Goal: Ask a question

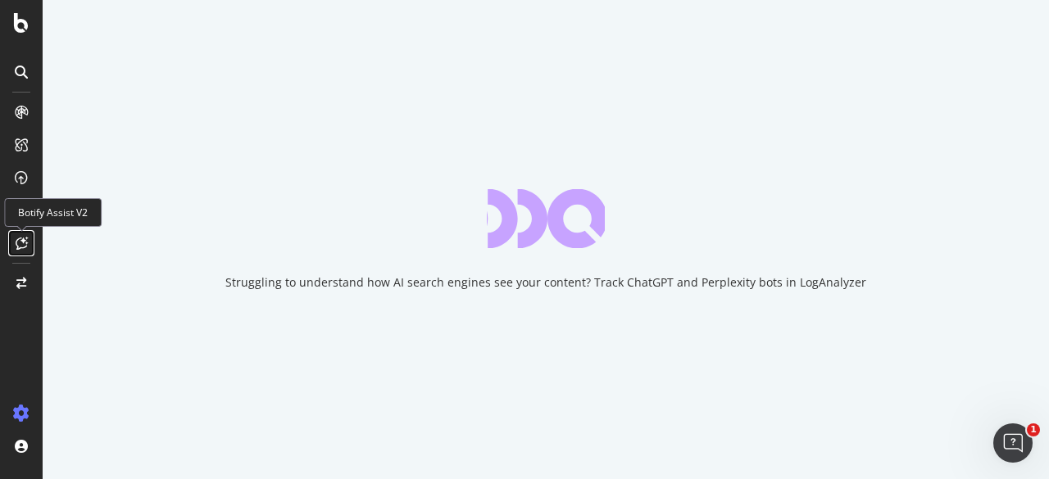
click at [24, 240] on icon at bounding box center [22, 243] width 12 height 13
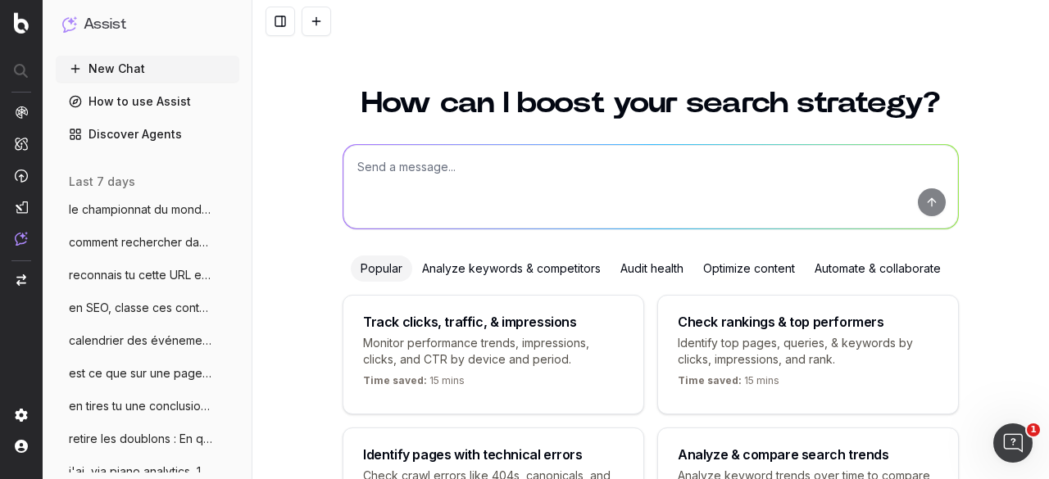
scroll to position [142, 0]
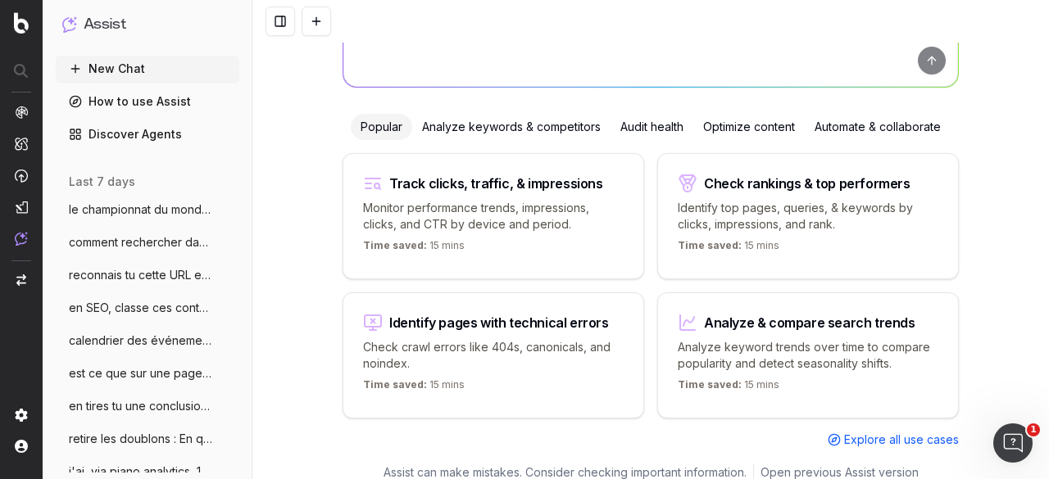
click at [120, 309] on span "en SEO, classe ces contenus en chaud fro" at bounding box center [141, 308] width 144 height 16
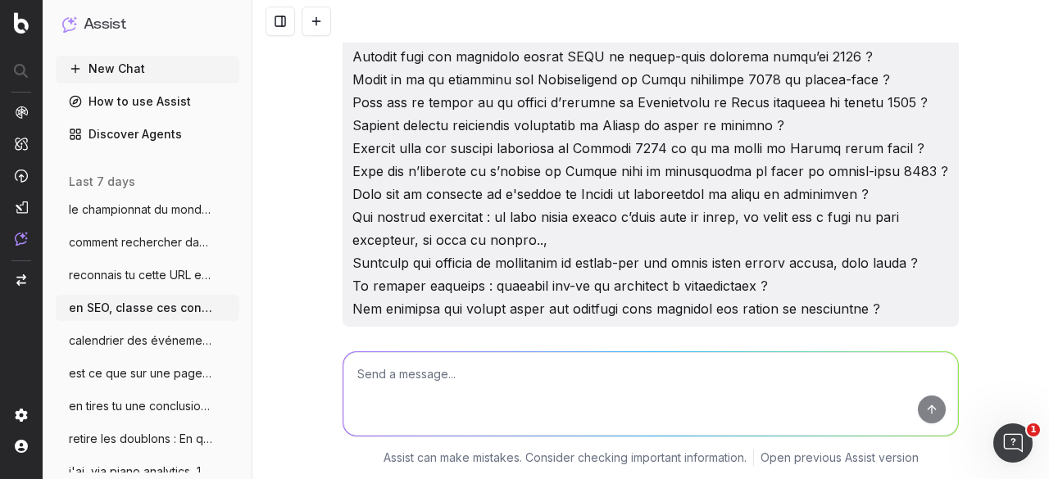
click at [438, 386] on textarea at bounding box center [650, 394] width 615 height 84
paste textarea "L’histoire derrière le maillot arc-en-ciel Quelles disciplines au programme des…"
type textarea "pareil classe pour les mondiaux de cyclisme : L’histoire derrière le maillot ar…"
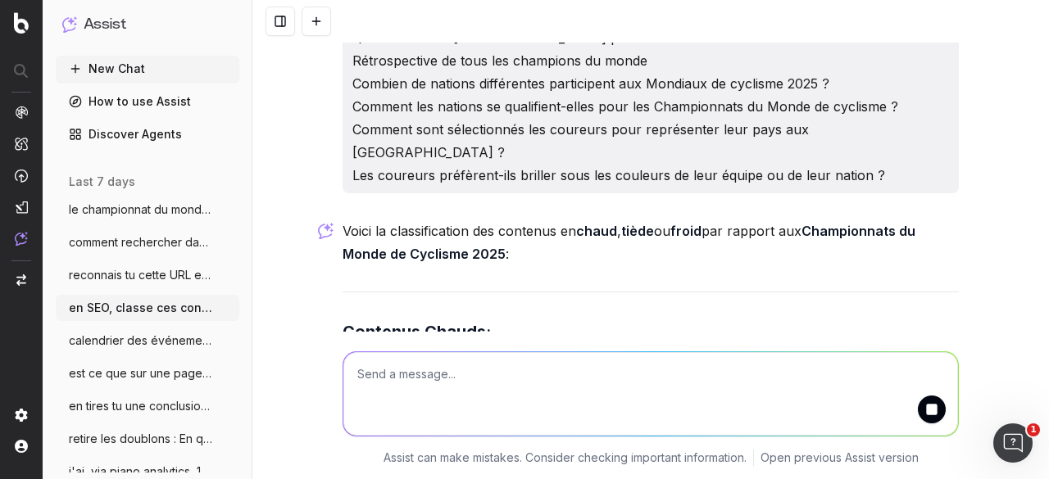
scroll to position [12274, 0]
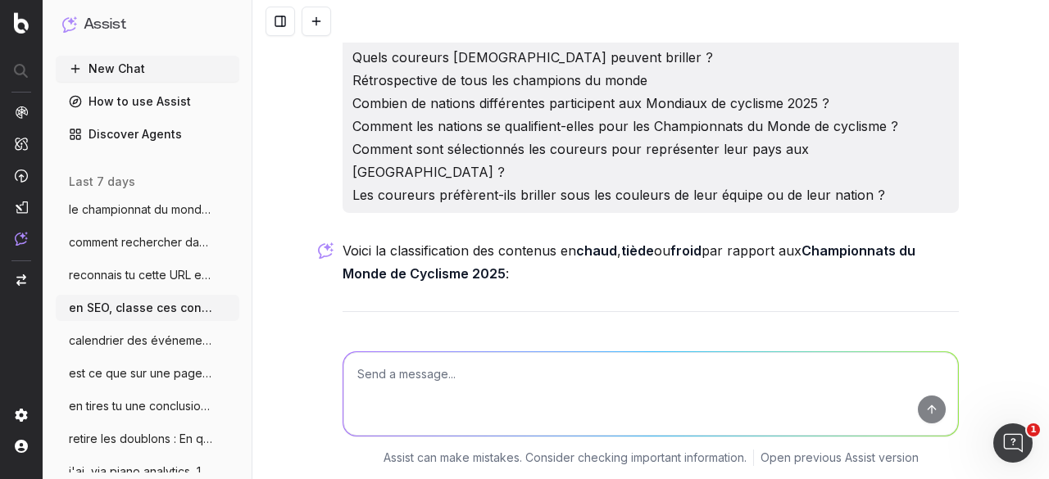
drag, startPoint x: 364, startPoint y: 147, endPoint x: 864, endPoint y: 320, distance: 528.9
click at [864, 374] on ul "Quelles disciplines au programme des Mondiaux ? Le parcours des Mondiaux Pourqu…" at bounding box center [650, 470] width 616 height 193
copy ul "Quelles disciplines au programme des Mondiaux ? Le parcours des Mondiaux Pourqu…"
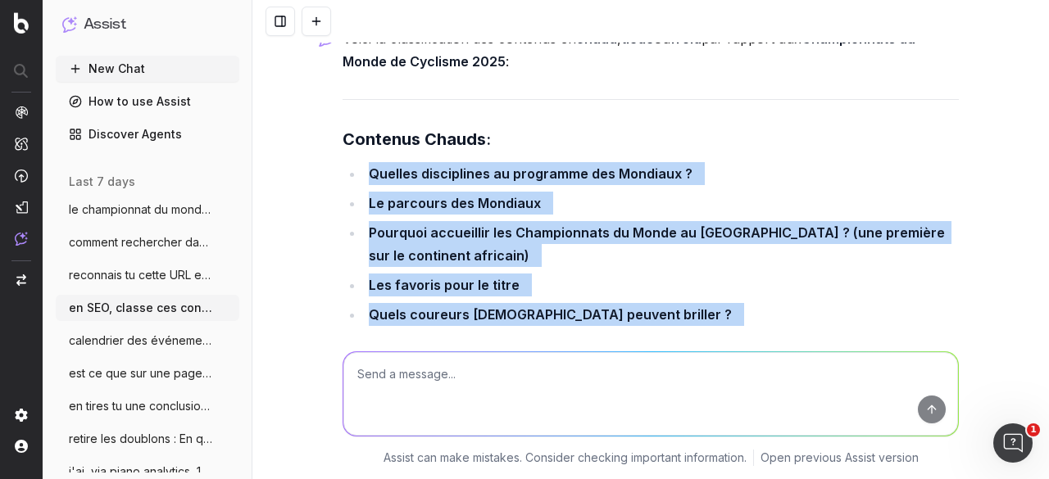
scroll to position [12519, 0]
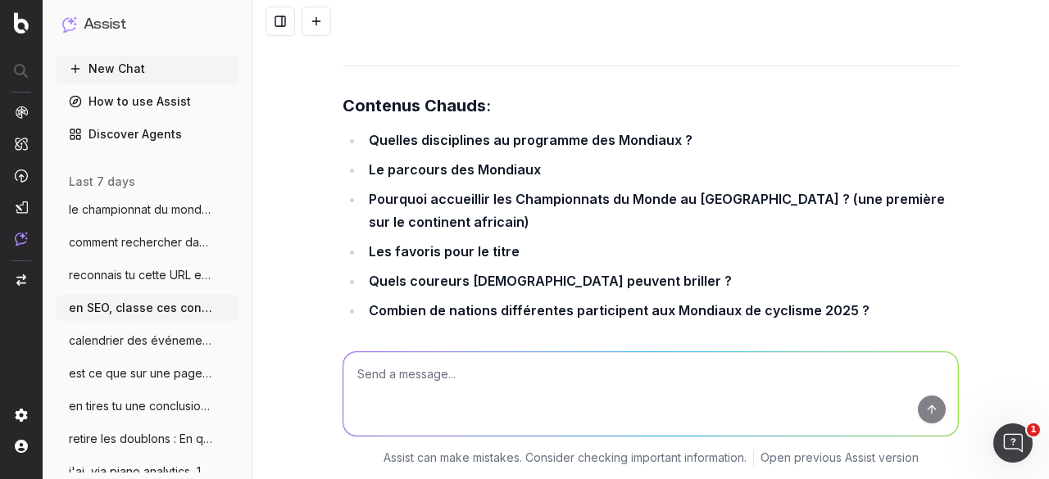
drag, startPoint x: 367, startPoint y: 181, endPoint x: 681, endPoint y: 214, distance: 315.5
click at [681, 411] on ul "Comment les nations se qualifient-elles pour les Championnats du Monde de cycli…" at bounding box center [650, 463] width 616 height 105
drag, startPoint x: 673, startPoint y: 214, endPoint x: 541, endPoint y: 201, distance: 132.6
click at [672, 444] on strong "Comment sont sélectionnés les coureurs pour représenter leur pays aux [GEOGRAPH…" at bounding box center [606, 463] width 475 height 39
click at [369, 415] on strong "Comment les nations se qualifient-elles pour les Championnats du Monde de cycli…" at bounding box center [652, 423] width 567 height 16
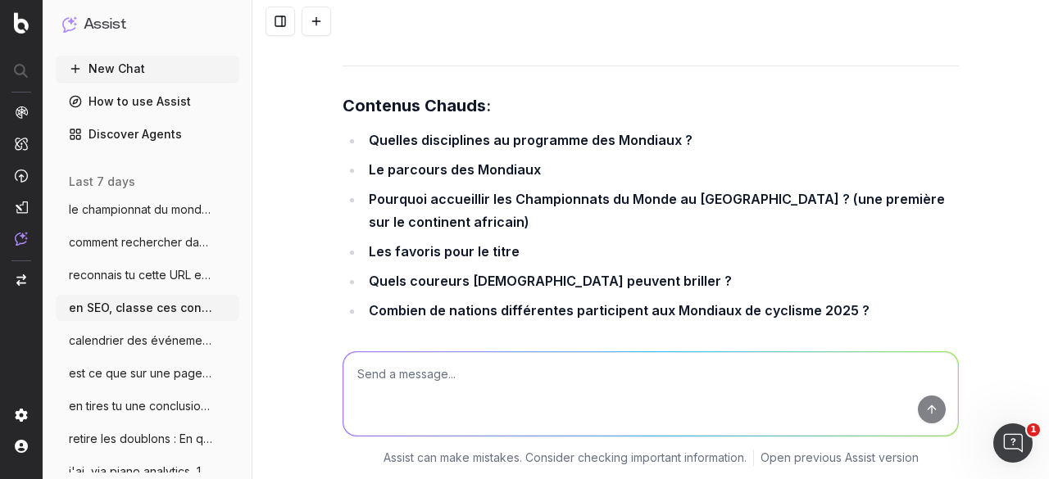
drag, startPoint x: 362, startPoint y: 182, endPoint x: 892, endPoint y: 244, distance: 533.8
click at [892, 411] on ul "Comment les nations se qualifient-elles pour les Championnats du Monde de cycli…" at bounding box center [650, 463] width 616 height 105
copy ul "Comment les nations se qualifient-elles pour les Championnats du Monde de cycli…"
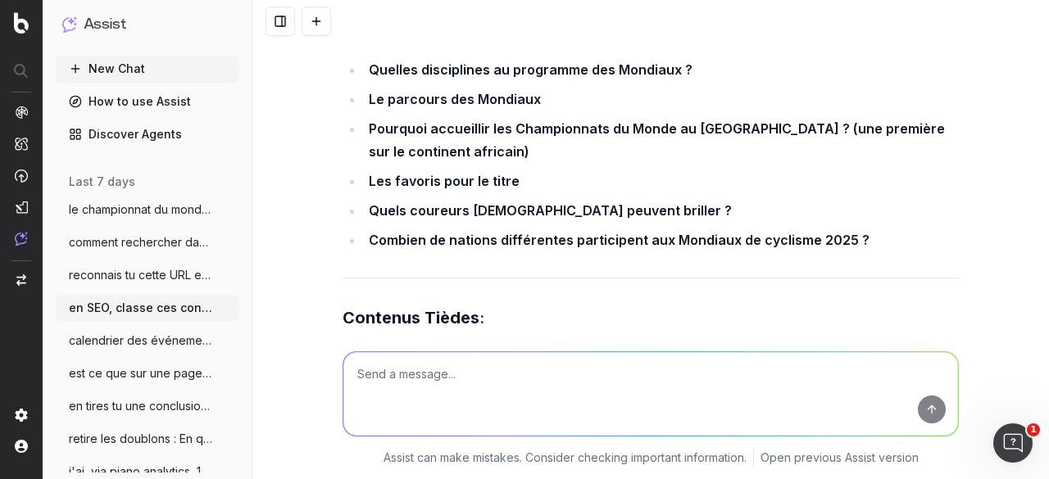
scroll to position [12683, 0]
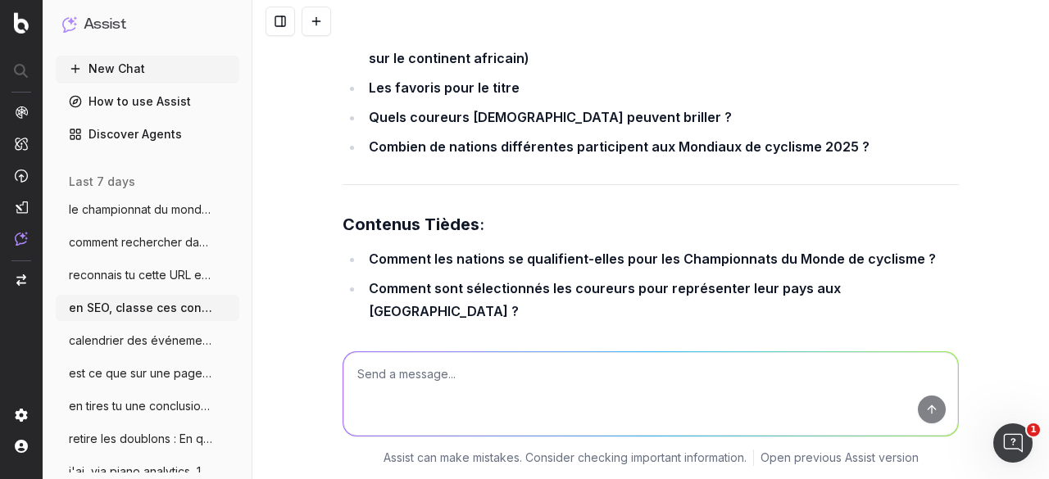
drag, startPoint x: 359, startPoint y: 189, endPoint x: 676, endPoint y: 217, distance: 318.3
click at [676, 442] on ul "L’histoire derrière le maillot arc-en-ciel Rétrospective de tous les champions …" at bounding box center [650, 468] width 616 height 52
copy ul "L’histoire derrière le maillot arc-en-ciel Rétrospective de tous les champions …"
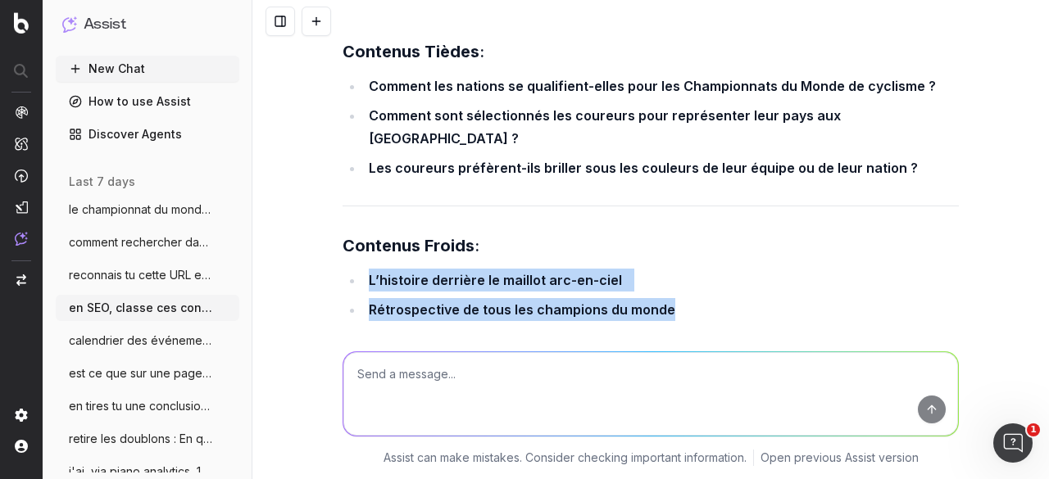
scroll to position [12914, 0]
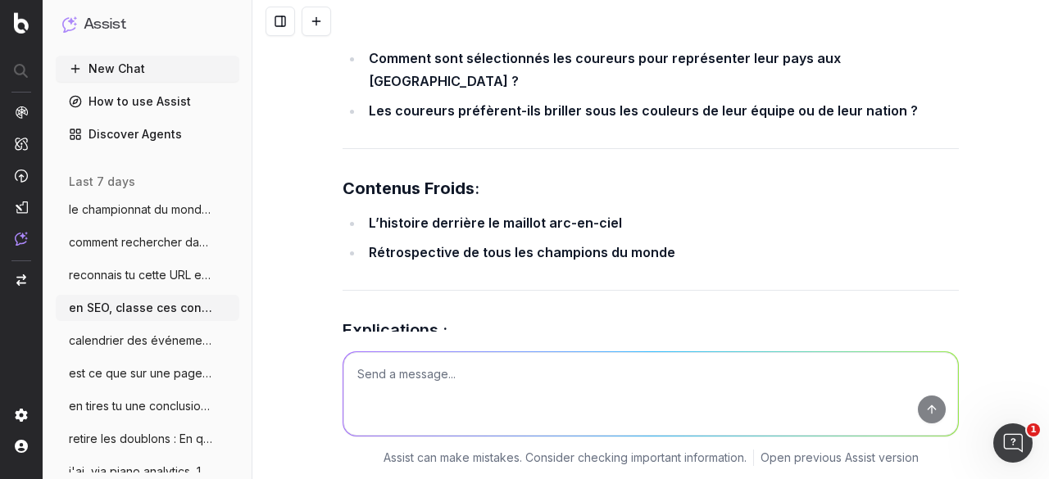
click at [500, 401] on textarea at bounding box center [650, 394] width 615 height 84
click at [109, 207] on span "le championnat du monde masculin de vole" at bounding box center [141, 210] width 144 height 16
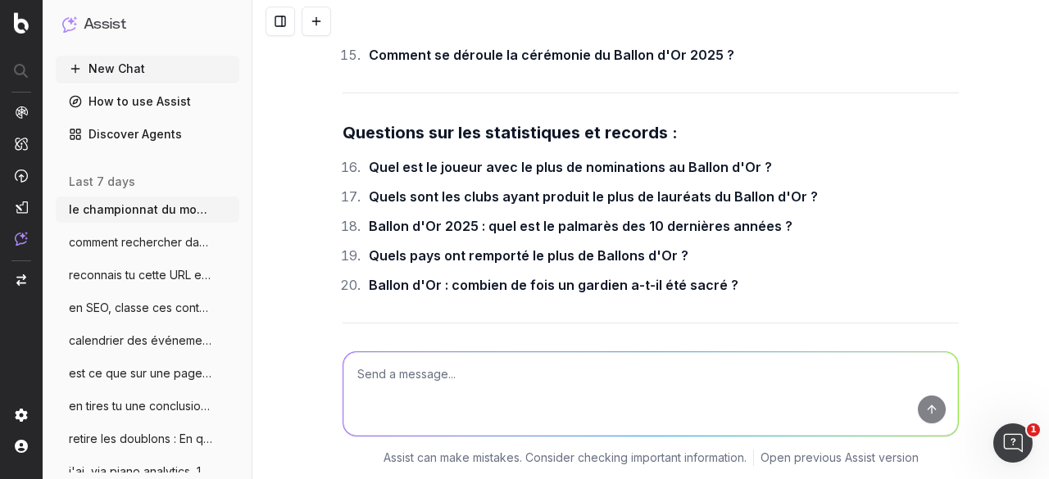
click at [410, 368] on textarea at bounding box center [650, 394] width 615 height 84
paste textarea "L’histoire derrière le maillot arc-en-ciel Rétrospective de tous les champions …"
type textarea "as tu d'autres idées sur le sujet des mondiaux cyclisme 2025 L’histoire derrièr…"
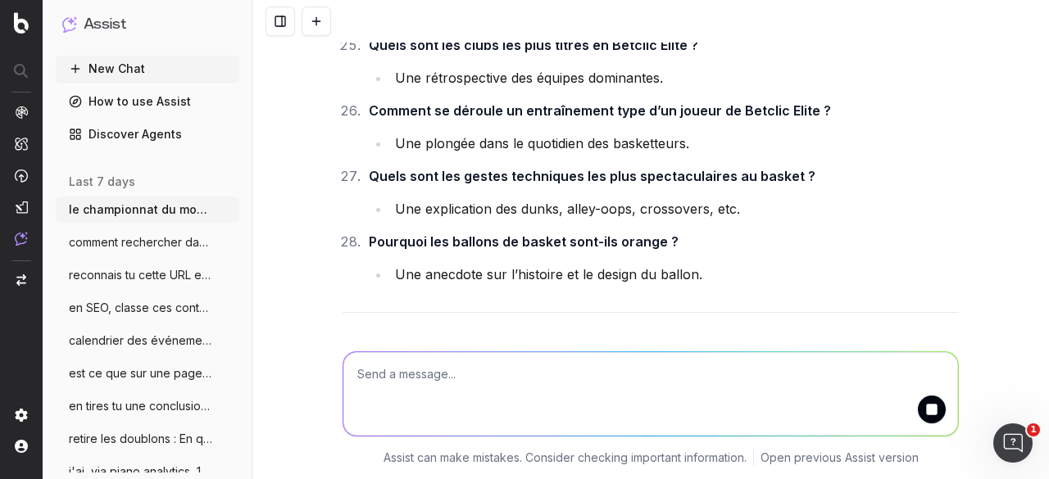
scroll to position [43400, 0]
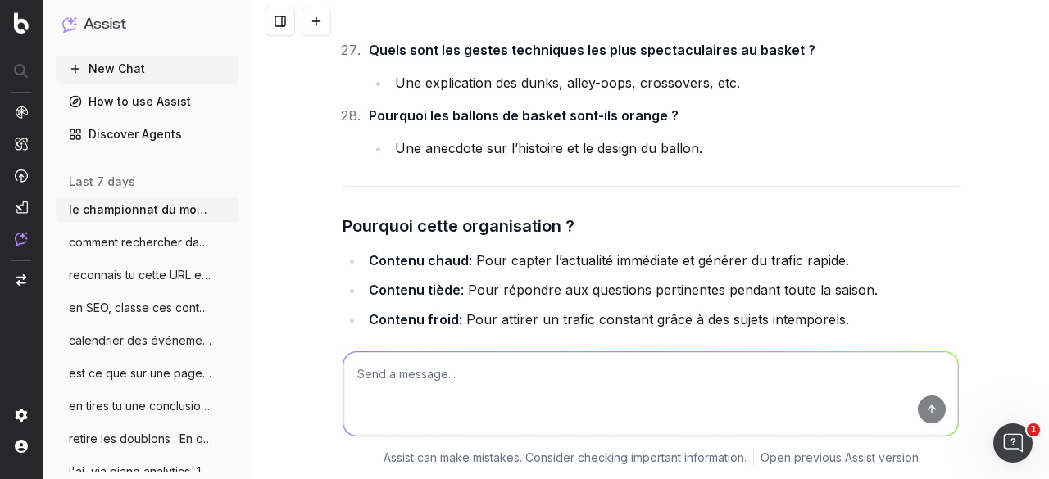
drag, startPoint x: 360, startPoint y: 274, endPoint x: 384, endPoint y: 274, distance: 24.6
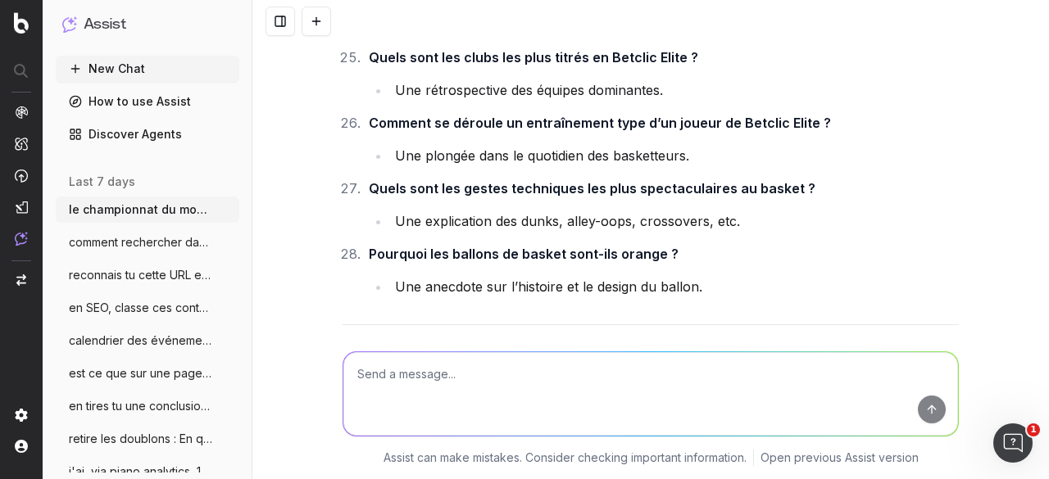
scroll to position [43482, 0]
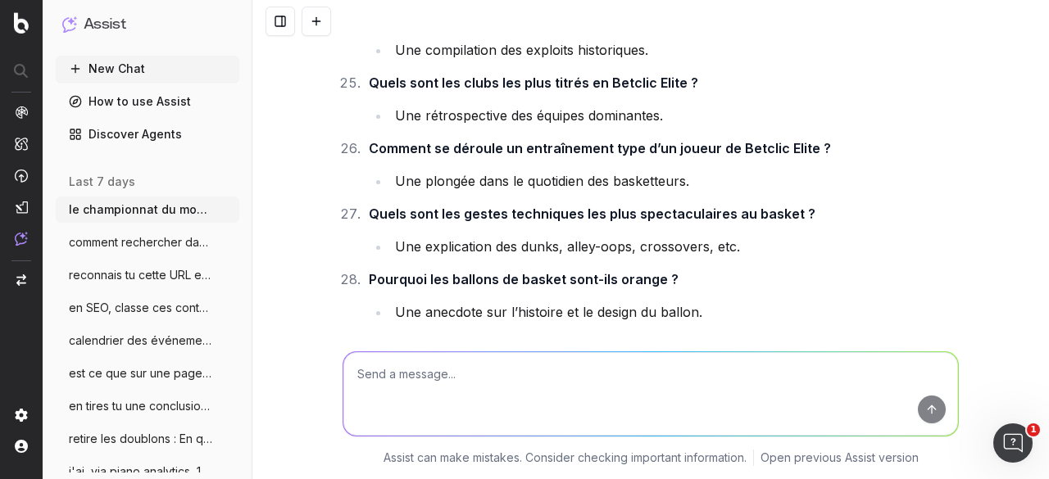
drag, startPoint x: 626, startPoint y: 191, endPoint x: 829, endPoint y: 196, distance: 203.3
copy li "a-t-il évolué au fil des années ?"
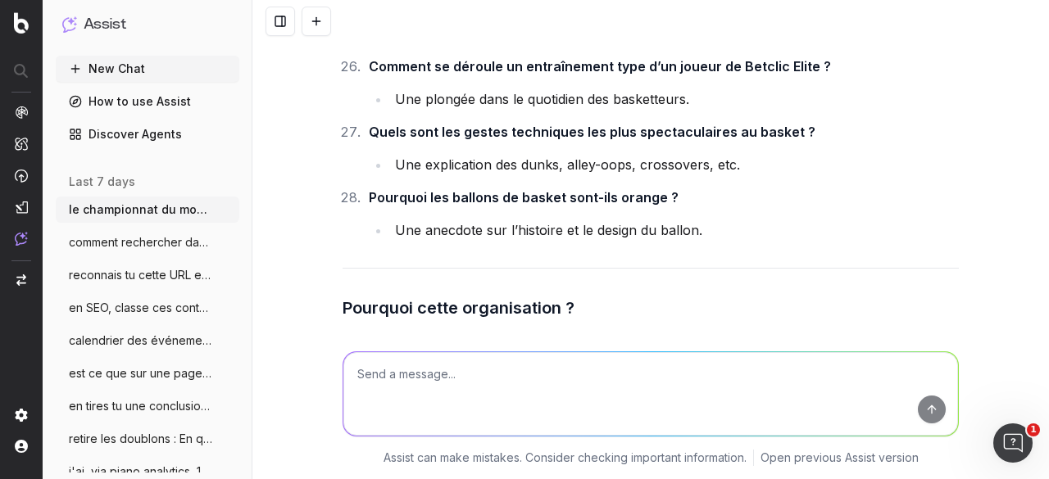
drag, startPoint x: 364, startPoint y: 172, endPoint x: 853, endPoint y: 179, distance: 489.2
copy strong "Quels sont les coureurs qui ont porté le maillot arc-en-ciel le plus longtemps ?"
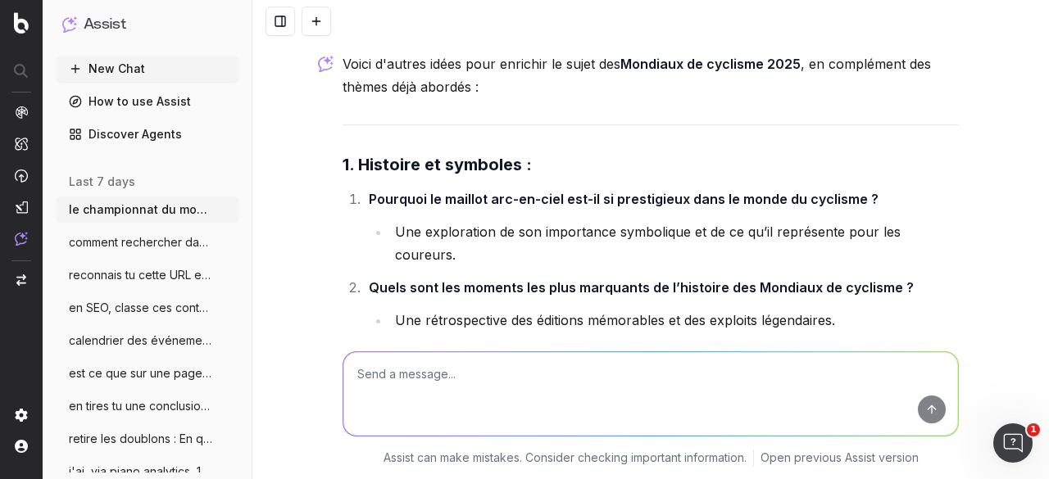
scroll to position [44302, 0]
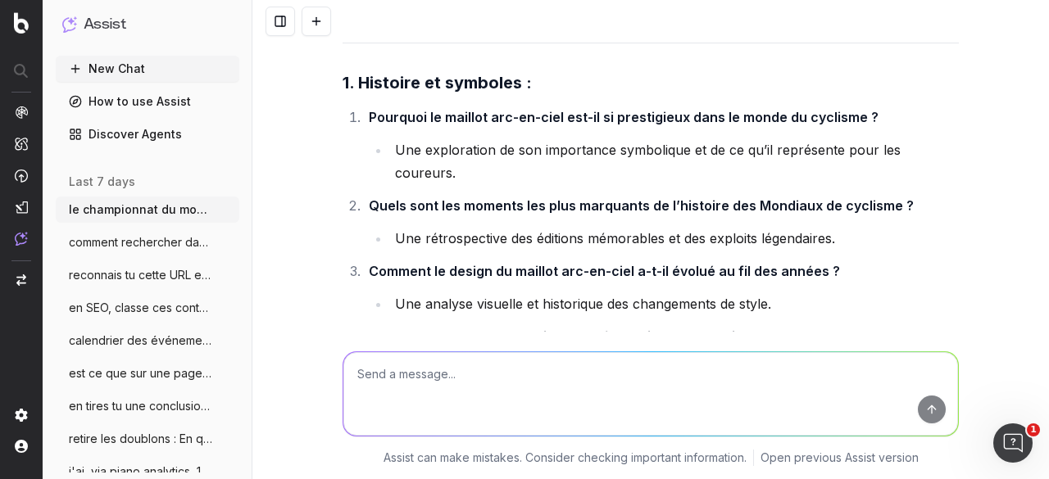
drag, startPoint x: 365, startPoint y: 209, endPoint x: 832, endPoint y: 204, distance: 467.0
copy strong "Quels anciens champions du monde seront présents aux [GEOGRAPHIC_DATA] 2025 ?"
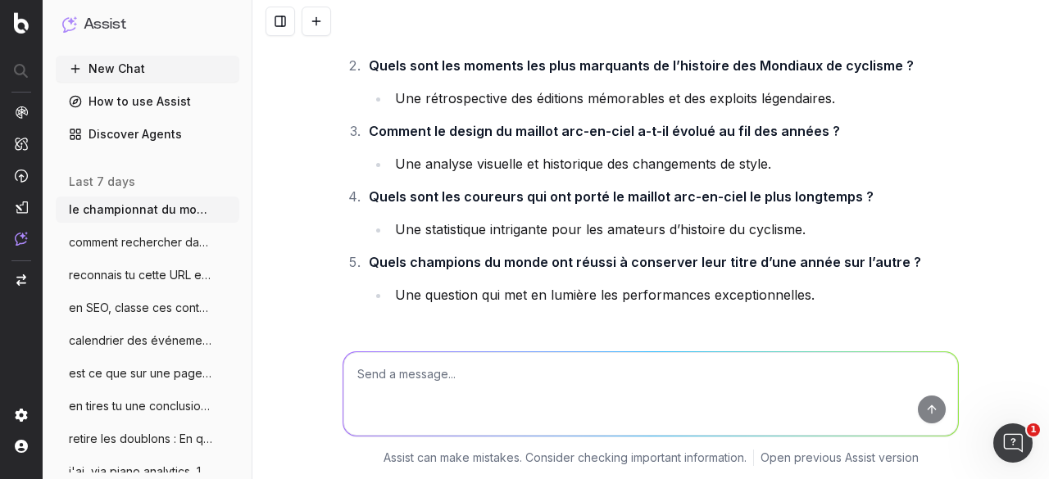
scroll to position [44466, 0]
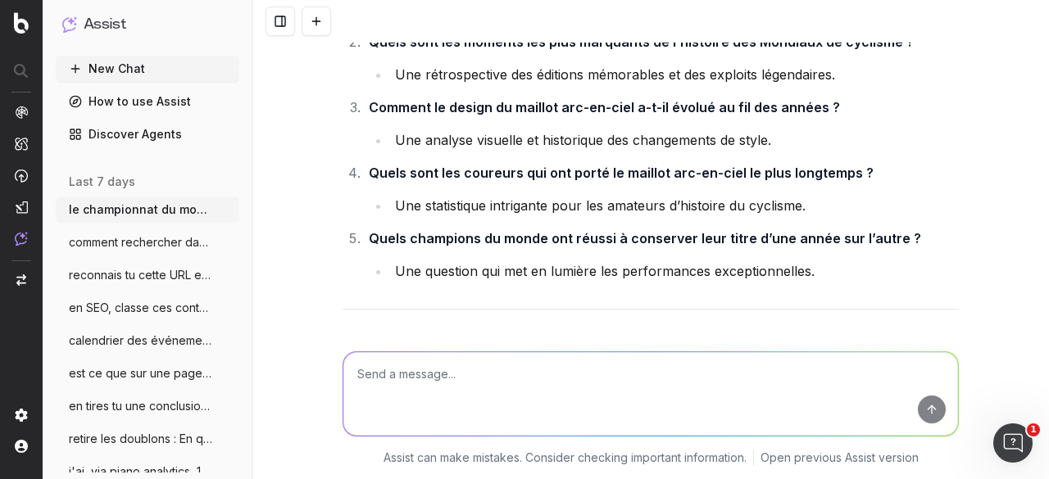
drag, startPoint x: 433, startPoint y: 175, endPoint x: 813, endPoint y: 175, distance: 380.2
copy strong "les enjeux pour les équipes nationales aux Mondiaux 2025 ?"
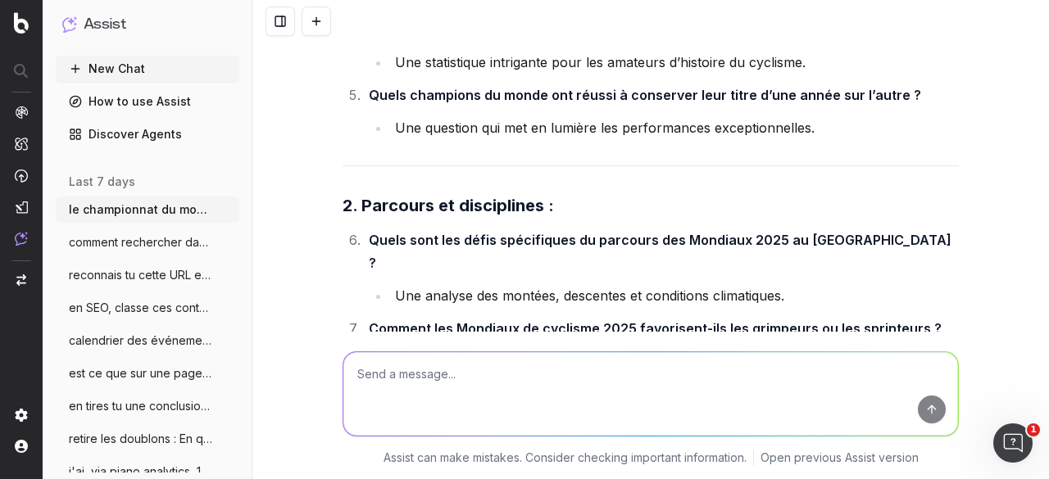
scroll to position [44629, 0]
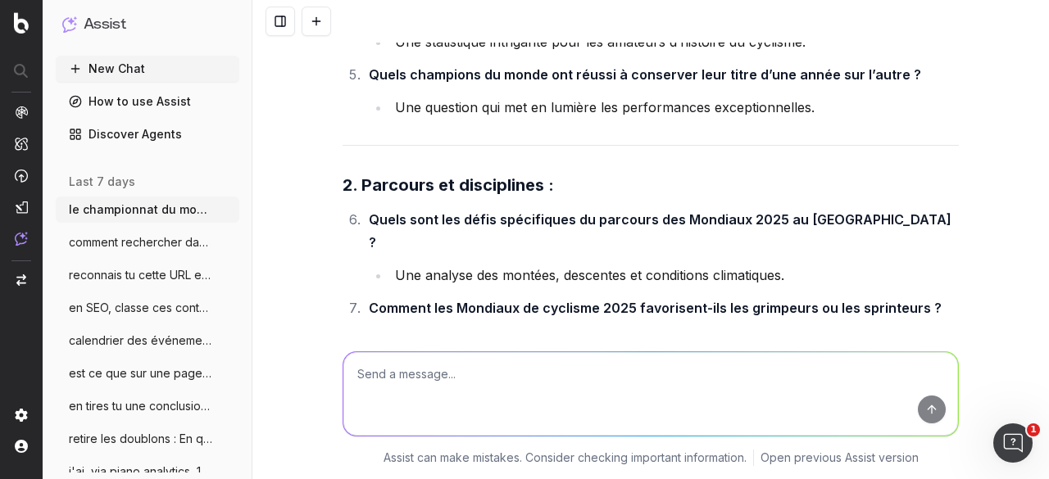
drag, startPoint x: 363, startPoint y: 155, endPoint x: 800, endPoint y: 161, distance: 436.8
copy strong "Quels pays ont remporté le plus de titres aux Mondiaux de cyclisme ?"
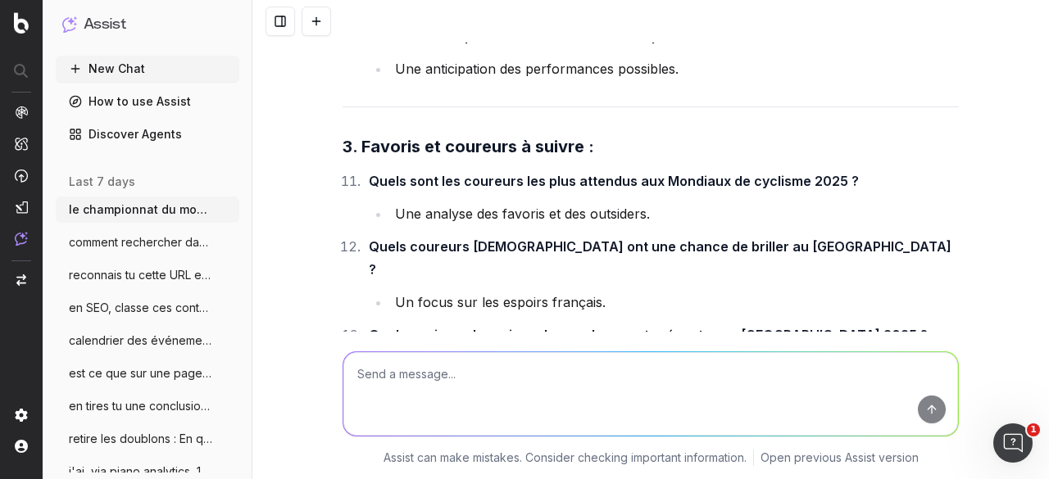
scroll to position [45039, 0]
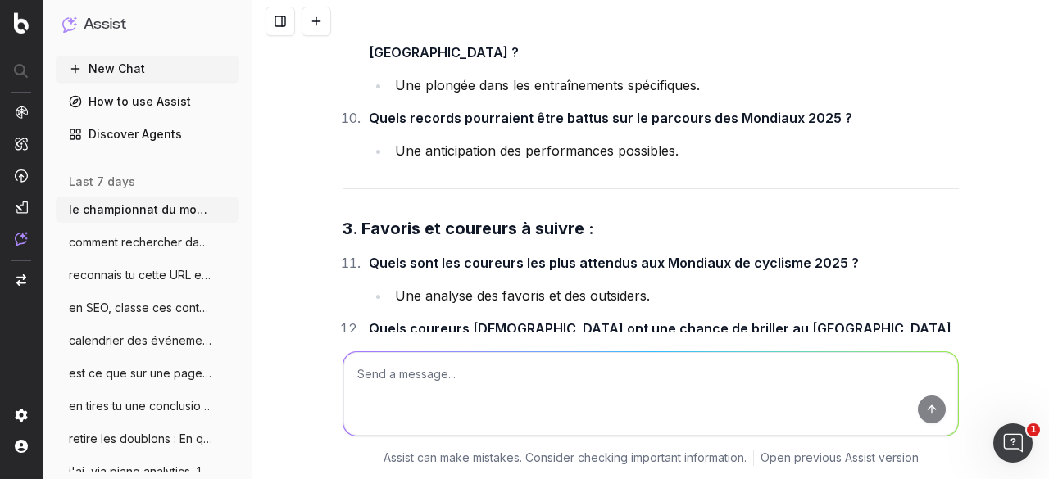
drag, startPoint x: 631, startPoint y: 177, endPoint x: 648, endPoint y: 180, distance: 17.5
drag, startPoint x: 363, startPoint y: 265, endPoint x: 862, endPoint y: 265, distance: 499.0
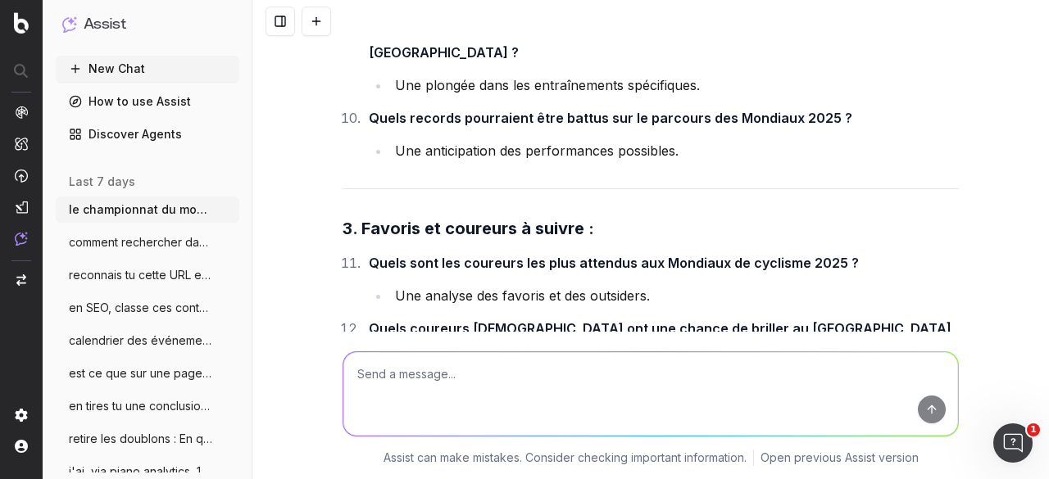
copy strong "Comment le Rwanda s’est-il préparé pour accueillir les Mondiaux de cyclisme ?"
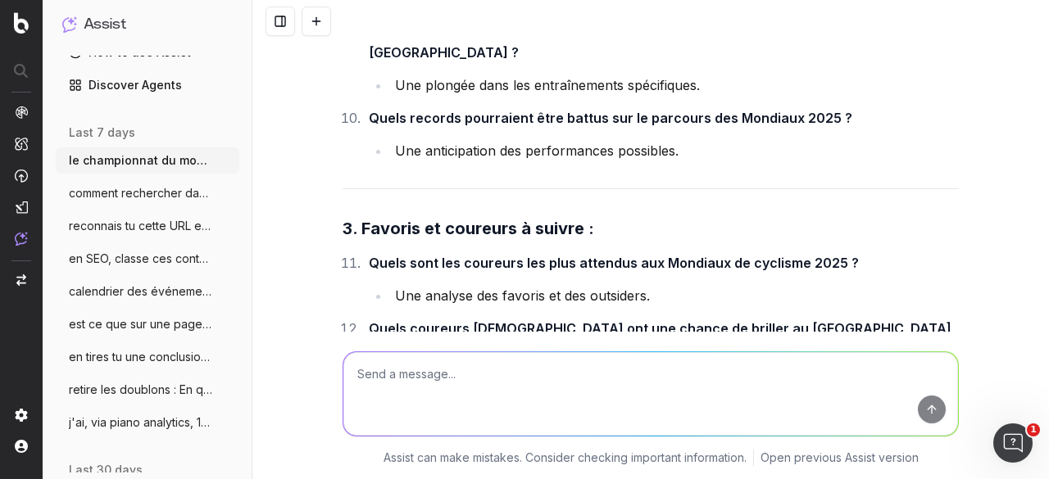
scroll to position [82, 0]
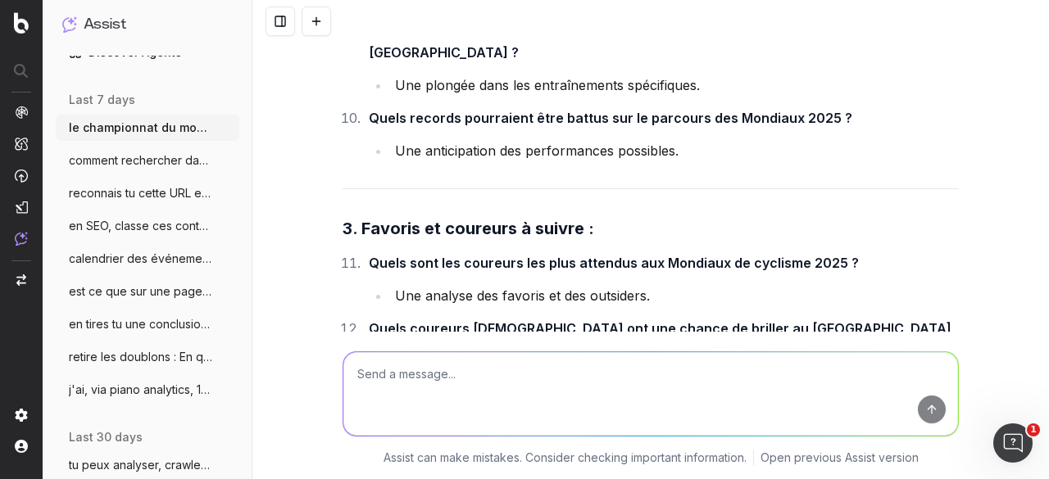
click at [121, 224] on span "en SEO, classe ces contenus en chaud fro" at bounding box center [141, 226] width 144 height 16
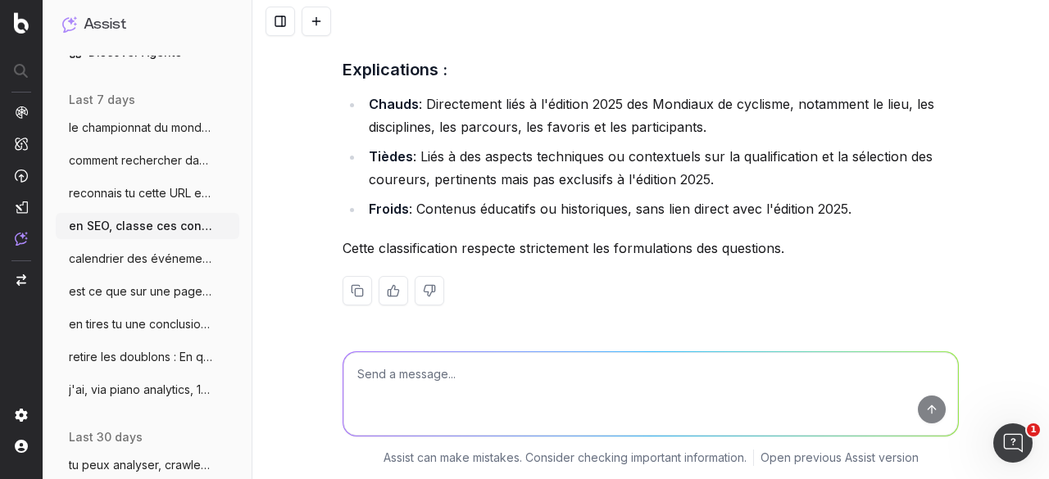
scroll to position [12914, 0]
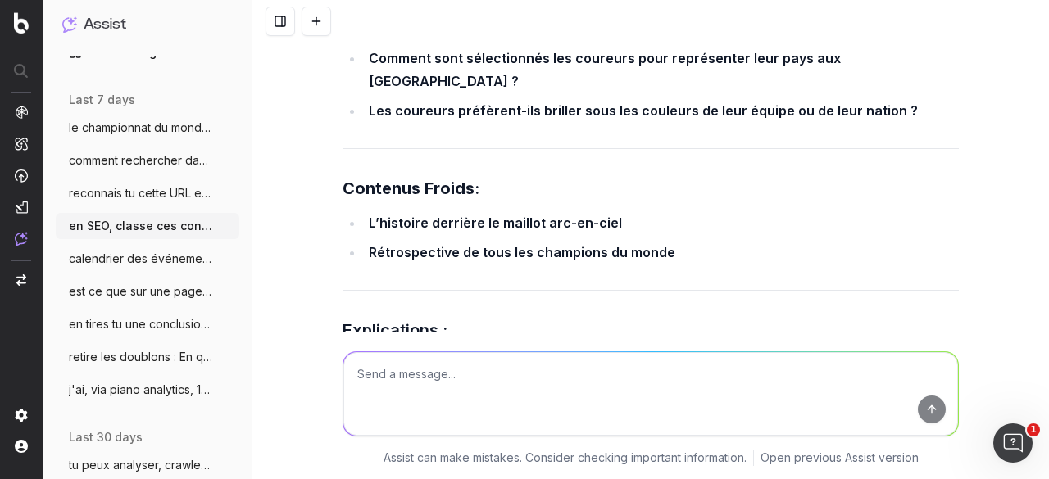
click at [433, 374] on textarea at bounding box center [650, 394] width 615 height 84
paste textarea "L’ipsumdol sitametc ad elitsed doe-te-inci / Utlabore etd-ma al enimadminim ? V…"
type textarea "lo ipsumd, s'am co adipis : E’seddoeiu temporin ut laboree dol-ma-aliq / Enimad…"
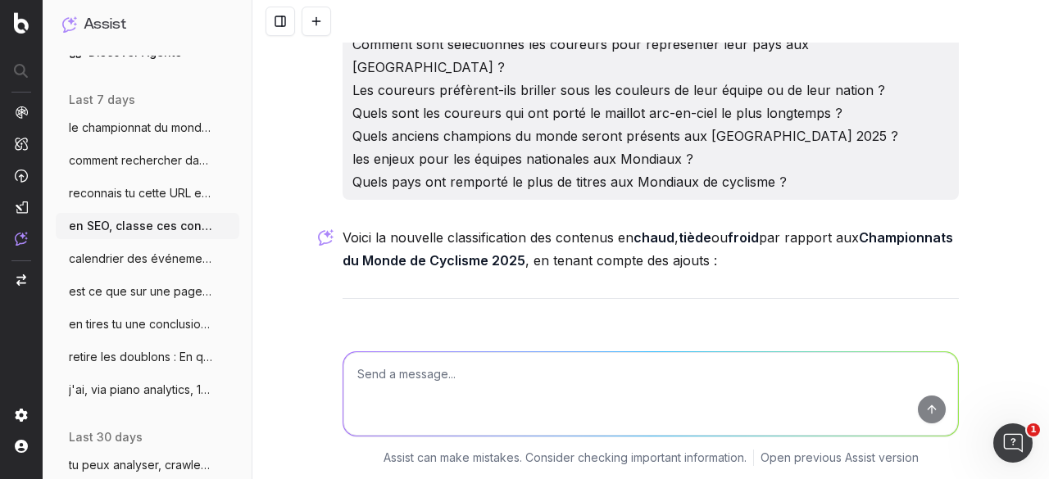
scroll to position [13815, 0]
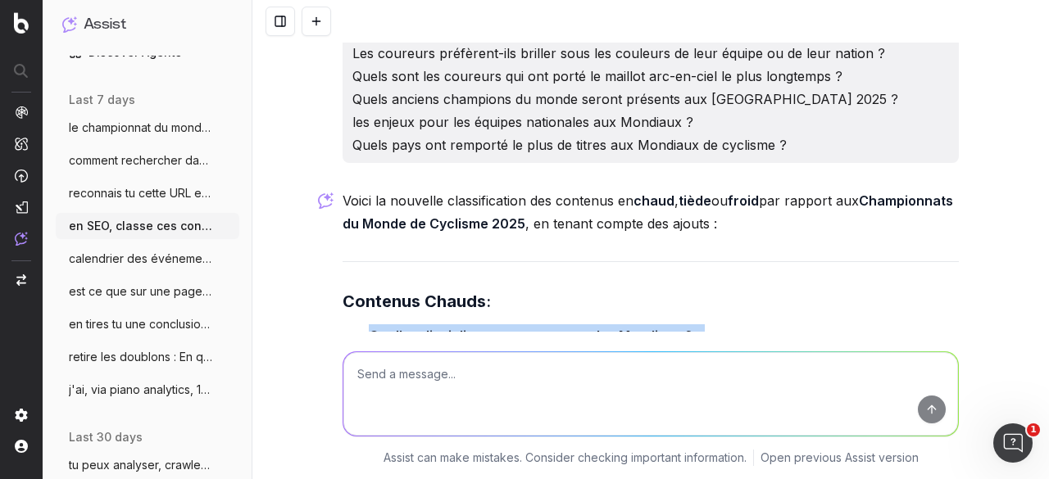
drag, startPoint x: 364, startPoint y: 107, endPoint x: 749, endPoint y: 253, distance: 411.8
click at [749, 324] on ul "Quelles disciplines au programme des Mondiaux ? Le parcours des Mondiaux Pourqu…" at bounding box center [650, 461] width 616 height 275
copy ul "Quelles disciplines au programme des Mondiaux ? Le parcours des Mondiaux Pourqu…"
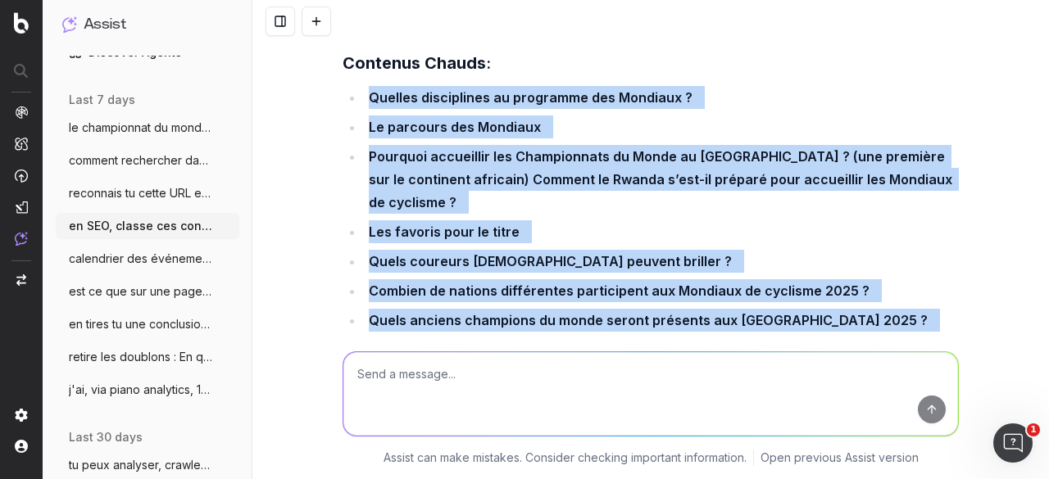
scroll to position [14061, 0]
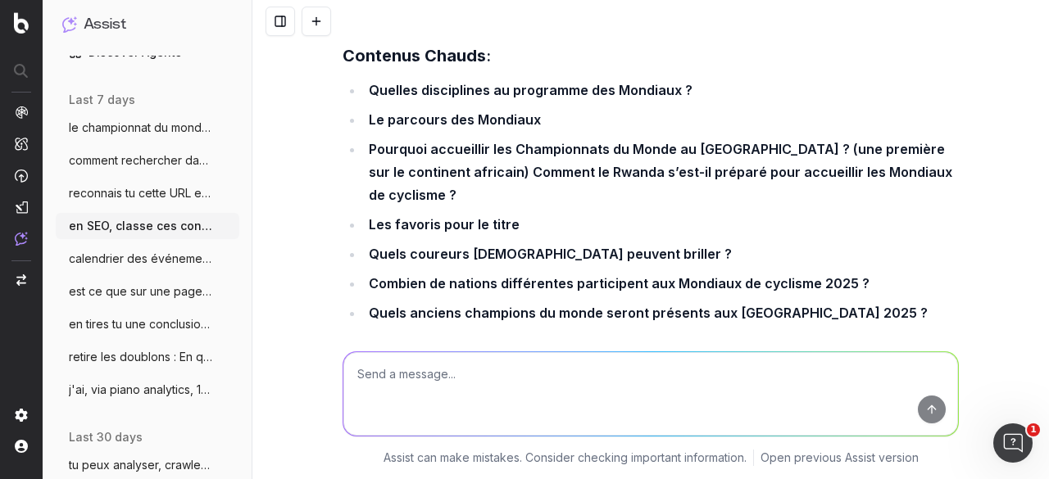
drag, startPoint x: 361, startPoint y: 124, endPoint x: 866, endPoint y: 213, distance: 513.4
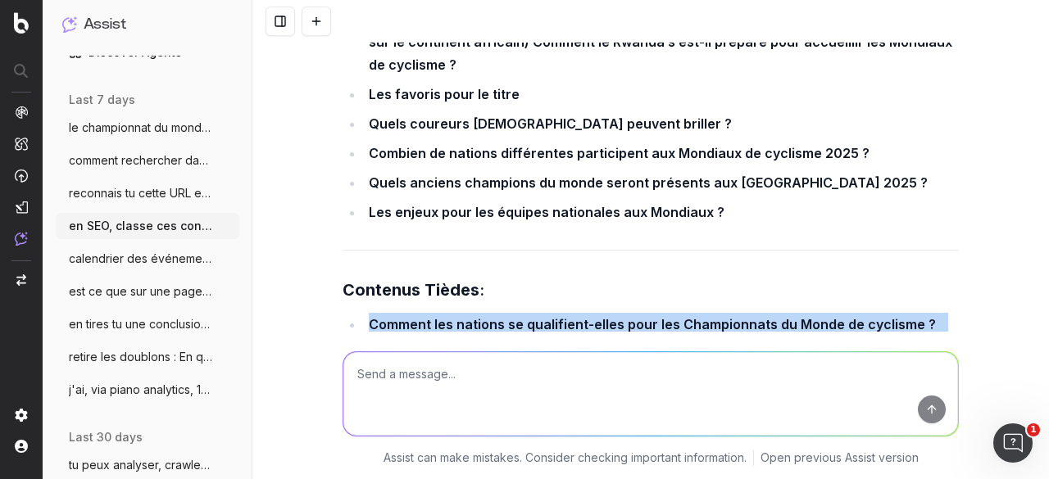
scroll to position [14225, 0]
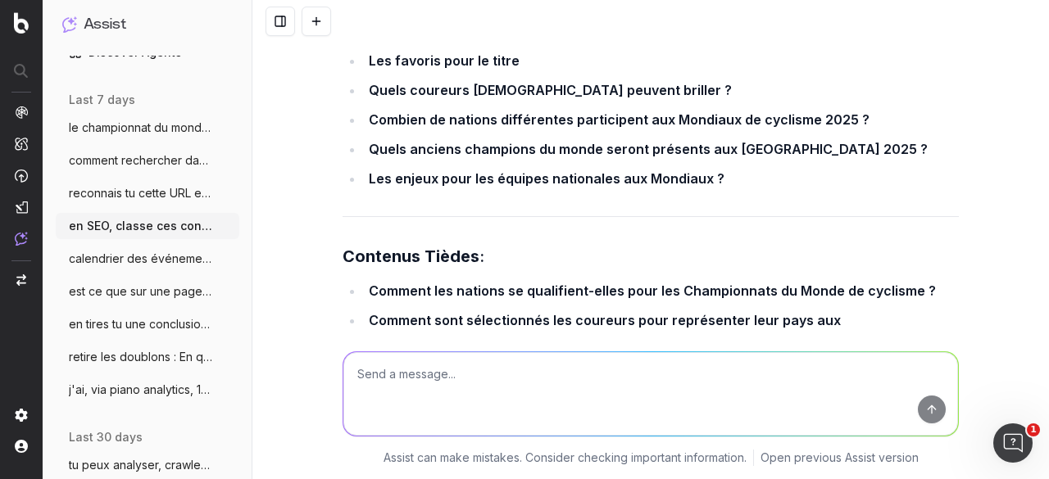
drag, startPoint x: 361, startPoint y: 160, endPoint x: 800, endPoint y: 243, distance: 447.7
click at [513, 392] on textarea at bounding box center [650, 394] width 615 height 84
paste textarea "Le nombre de coureurs au départ ? Par disciplines ?"
type textarea "+ Le nombre de coureurs au départ ? Par disciplines ?"
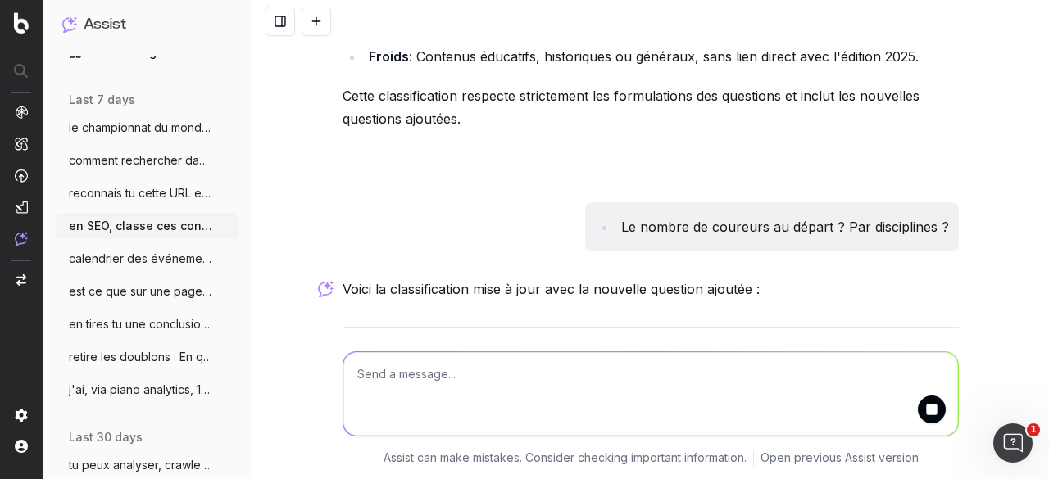
scroll to position [15030, 0]
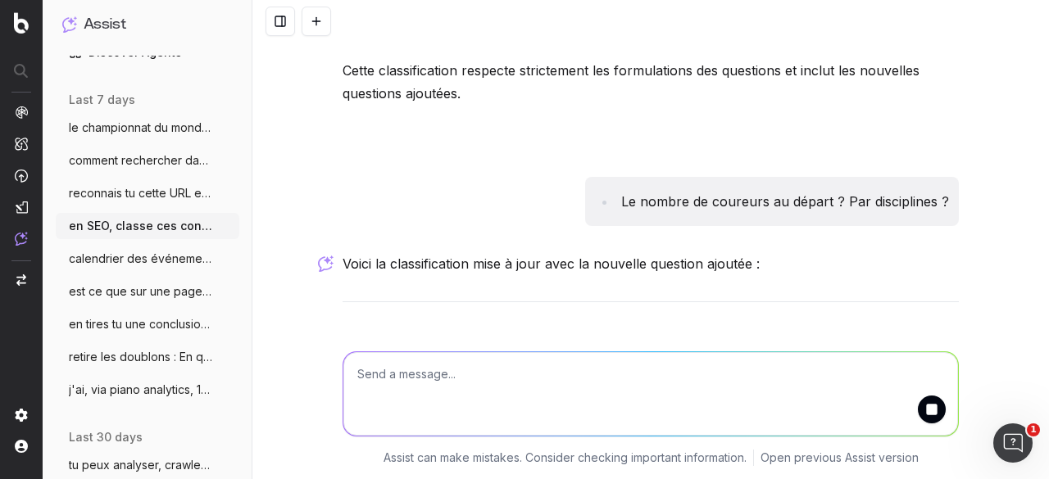
drag, startPoint x: 699, startPoint y: 279, endPoint x: 365, endPoint y: 279, distance: 333.5
click at [552, 379] on textarea at bounding box center [650, 394] width 615 height 84
paste textarea "Le nombre de coureurs au départ ? Par disciplines ?"
type textarea "améliore la question seo : Le nombre de coureurs au départ ? Par disciplines ?"
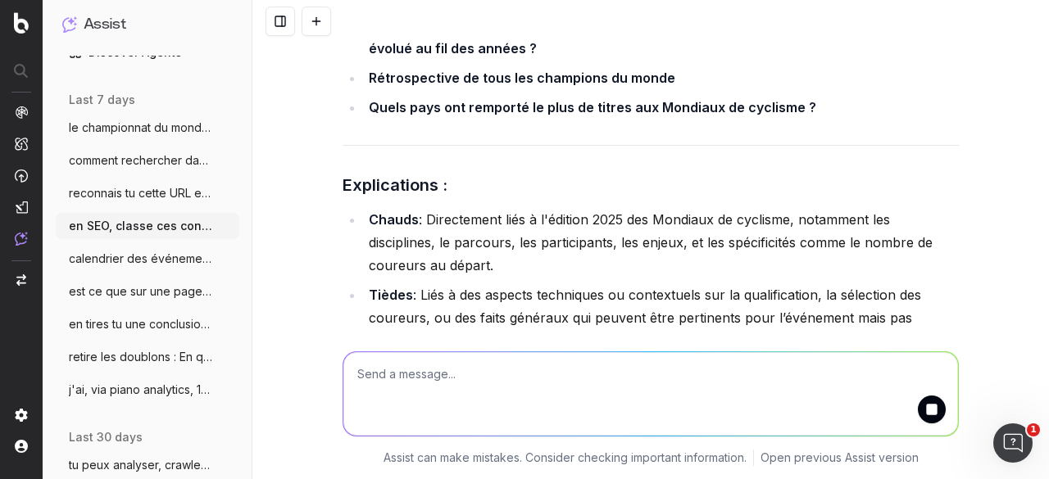
scroll to position [16008, 0]
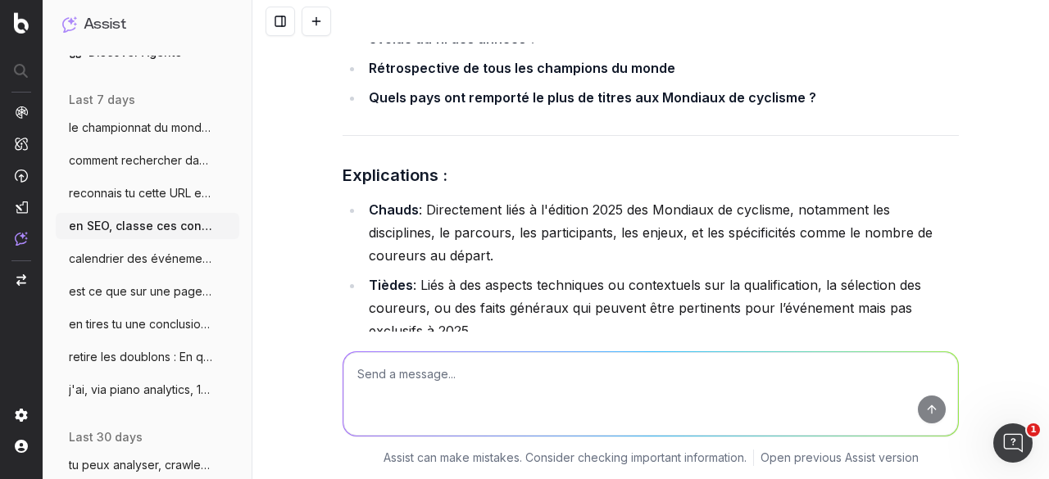
drag, startPoint x: 337, startPoint y: 217, endPoint x: 404, endPoint y: 243, distance: 72.1
